Goal: Transaction & Acquisition: Purchase product/service

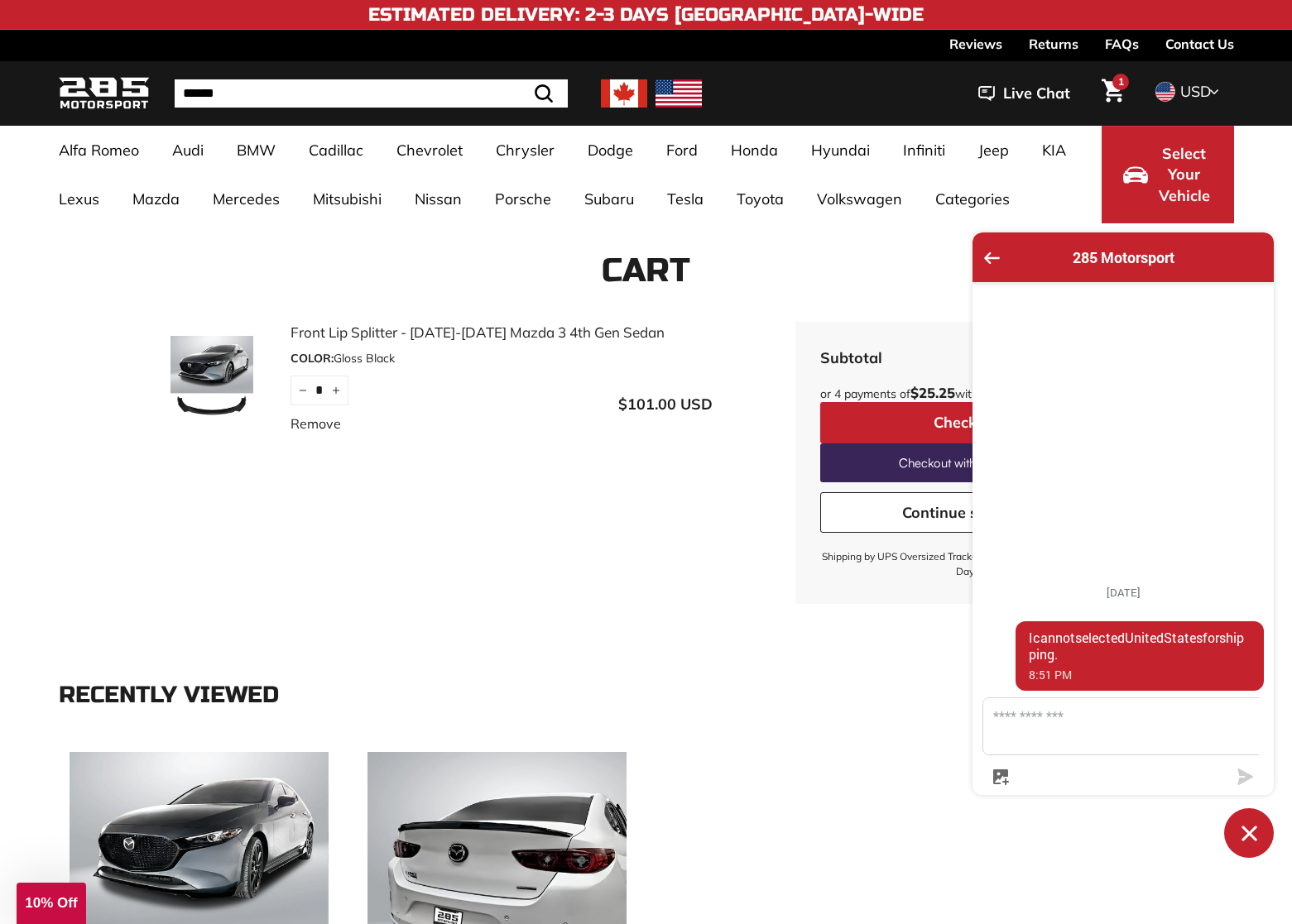
click at [1123, 87] on span "1" at bounding box center [1121, 82] width 6 height 10
click at [983, 257] on div "285 Motorsport" at bounding box center [1123, 258] width 282 height 30
click at [993, 253] on icon "Go back to the main screen" at bounding box center [992, 259] width 16 height 12
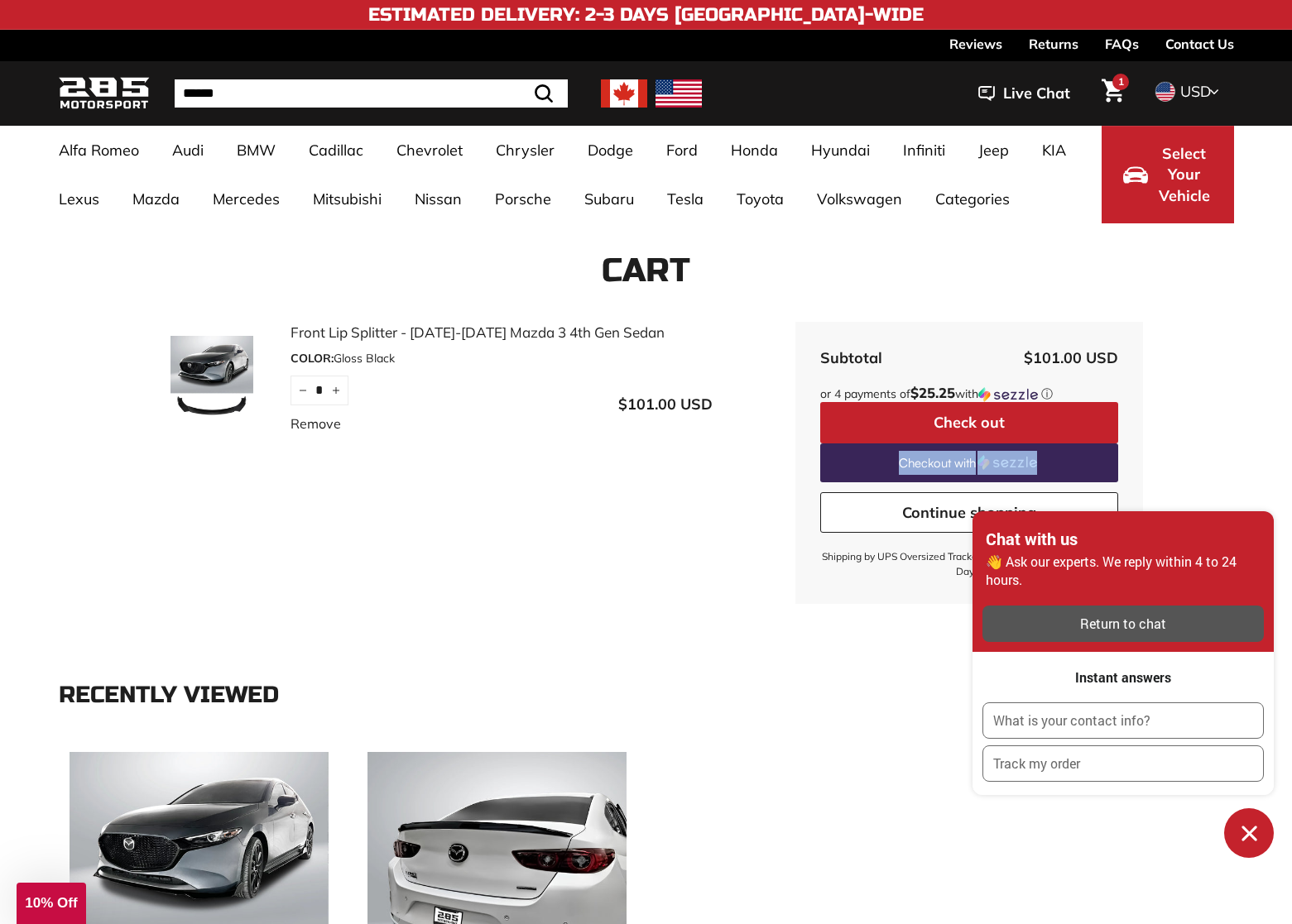
drag, startPoint x: 1189, startPoint y: 359, endPoint x: 1186, endPoint y: 445, distance: 86.1
click at [1186, 445] on form "Front Lip Splitter - [DATE]-[DATE] Mazda 3 4th Gen Sedan COLOR: Gloss Black Qua…" at bounding box center [646, 463] width 1175 height 283
click at [1204, 434] on form "Front Lip Splitter - [DATE]-[DATE] Mazda 3 4th Gen Sedan COLOR: Gloss Black Qua…" at bounding box center [646, 463] width 1175 height 283
click at [933, 410] on button "Check out" at bounding box center [969, 423] width 297 height 42
